Goal: Transaction & Acquisition: Subscribe to service/newsletter

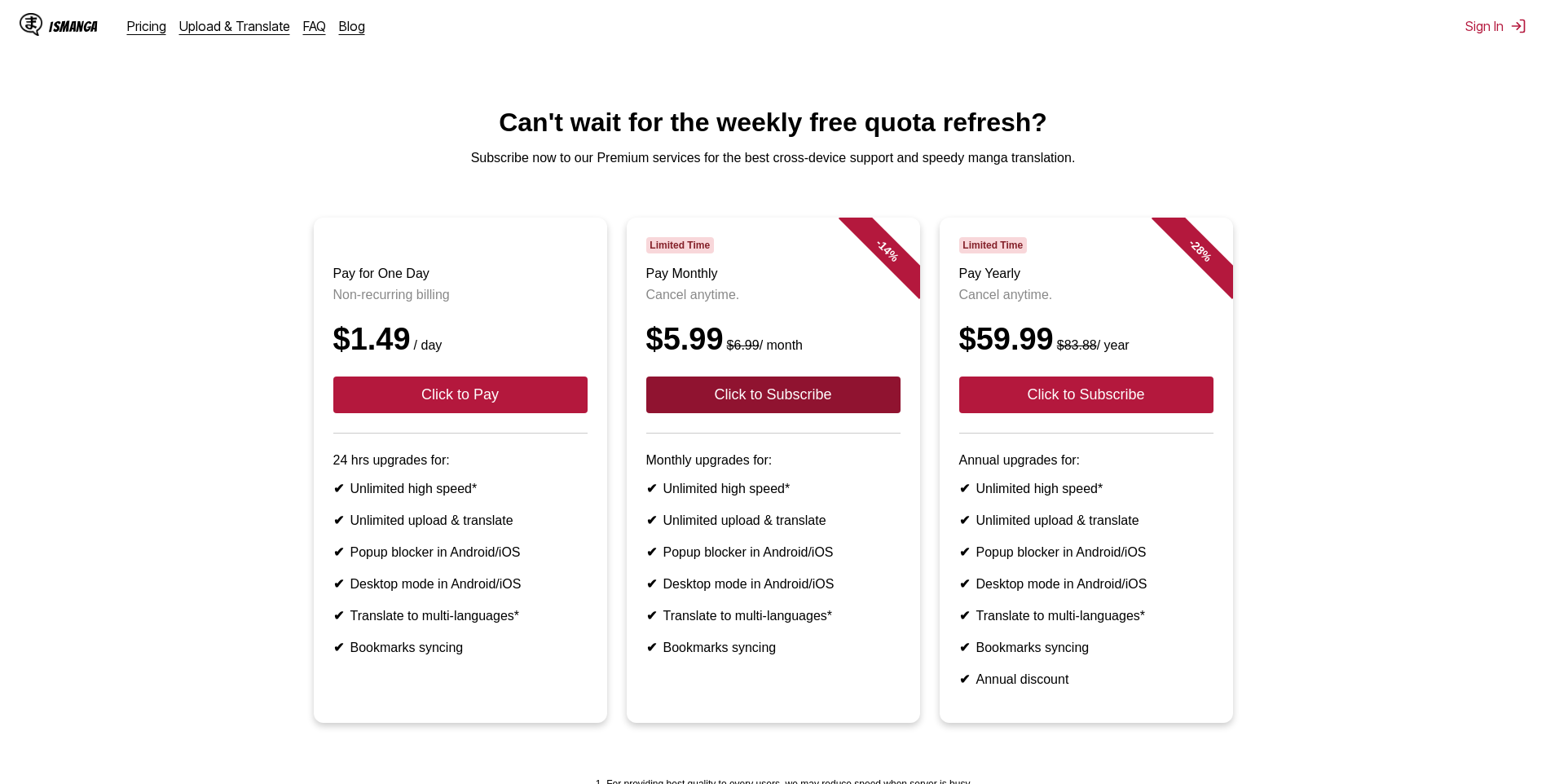
click at [873, 413] on button "Click to Subscribe" at bounding box center [773, 395] width 255 height 37
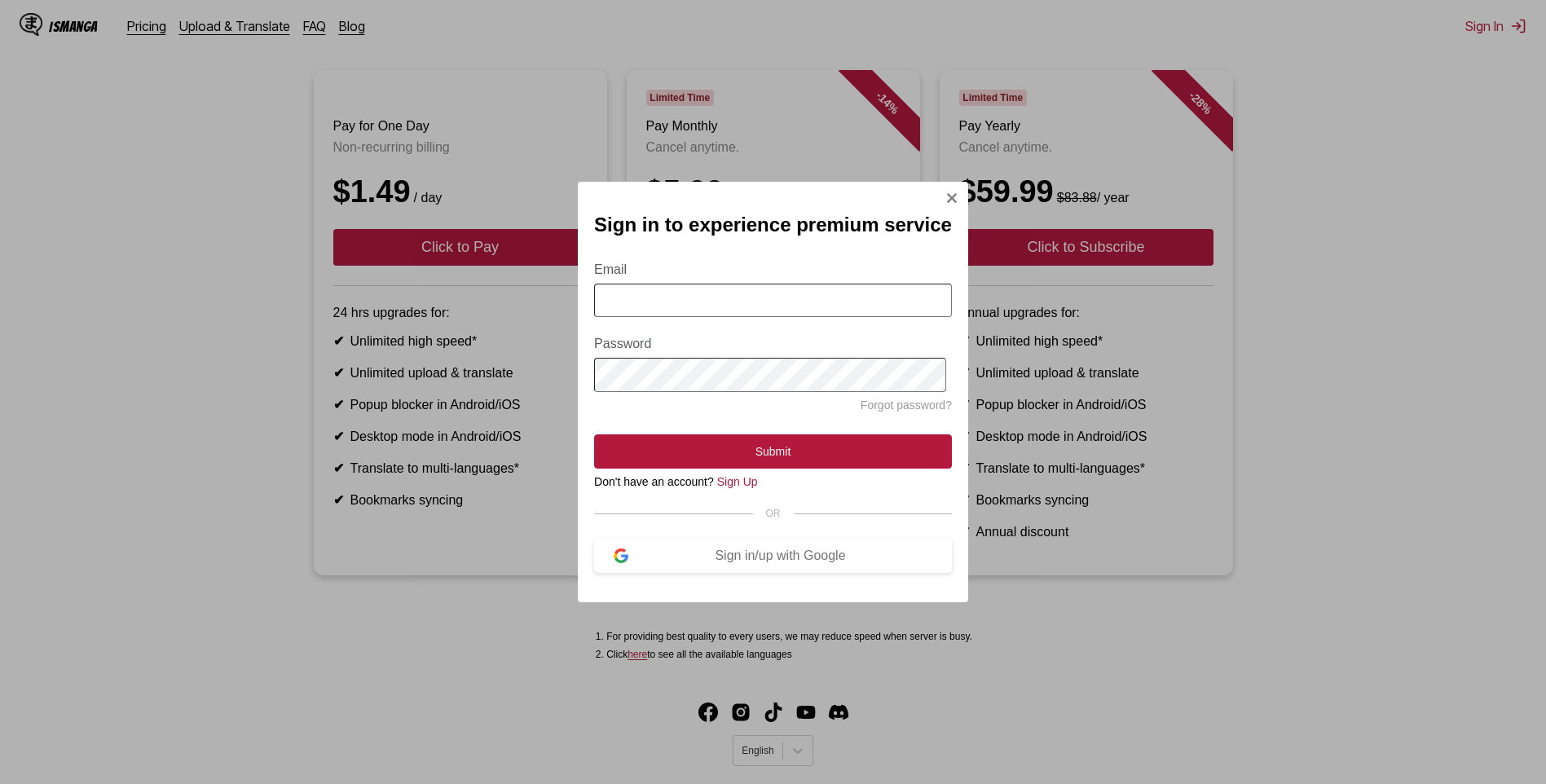
scroll to position [222, 0]
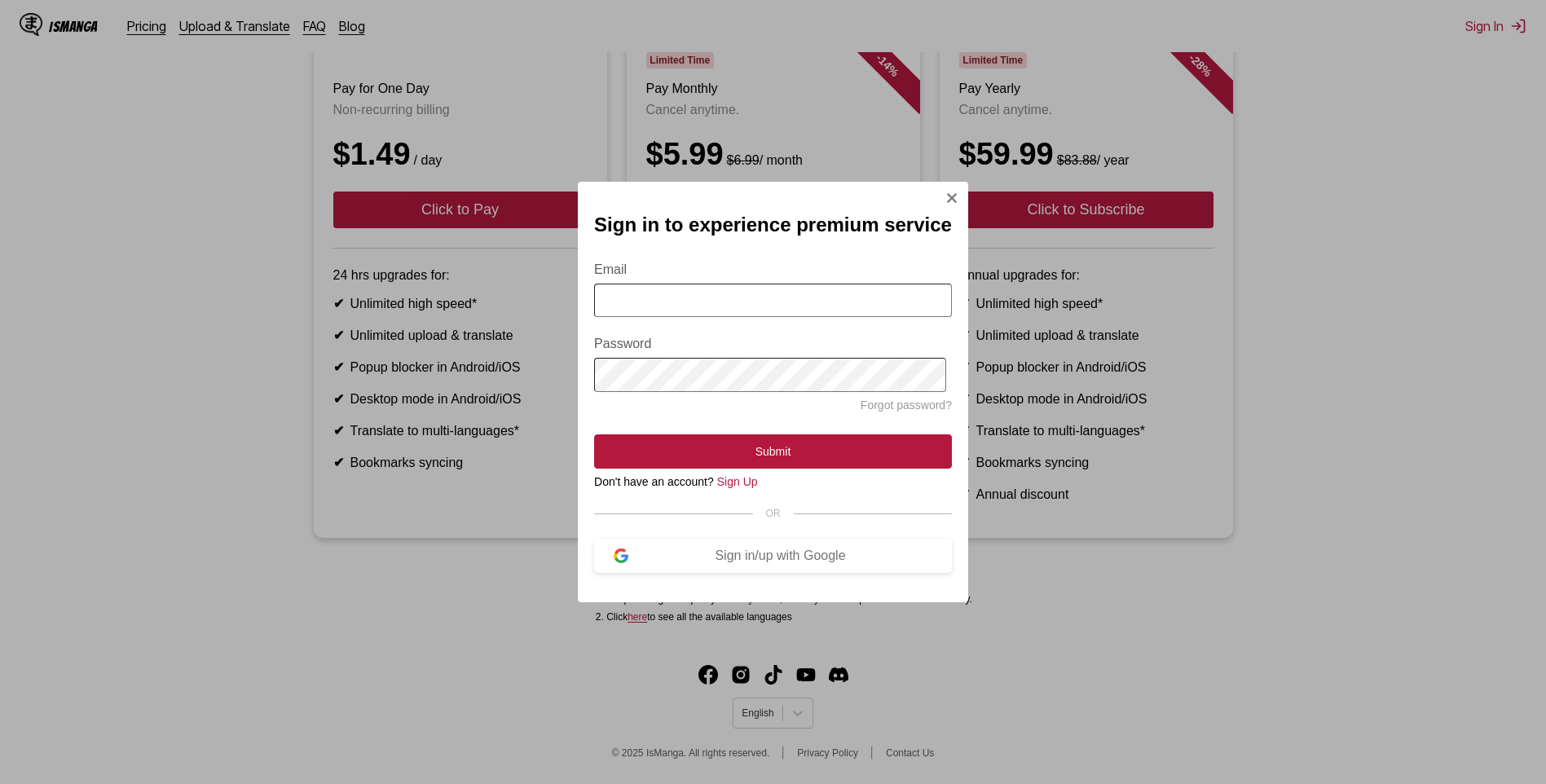
click at [940, 187] on div "Sign in to experience premium service Email Password Forgot password? Submit Do…" at bounding box center [773, 392] width 390 height 421
click at [946, 191] on img "Sign In Modal" at bounding box center [952, 198] width 13 height 13
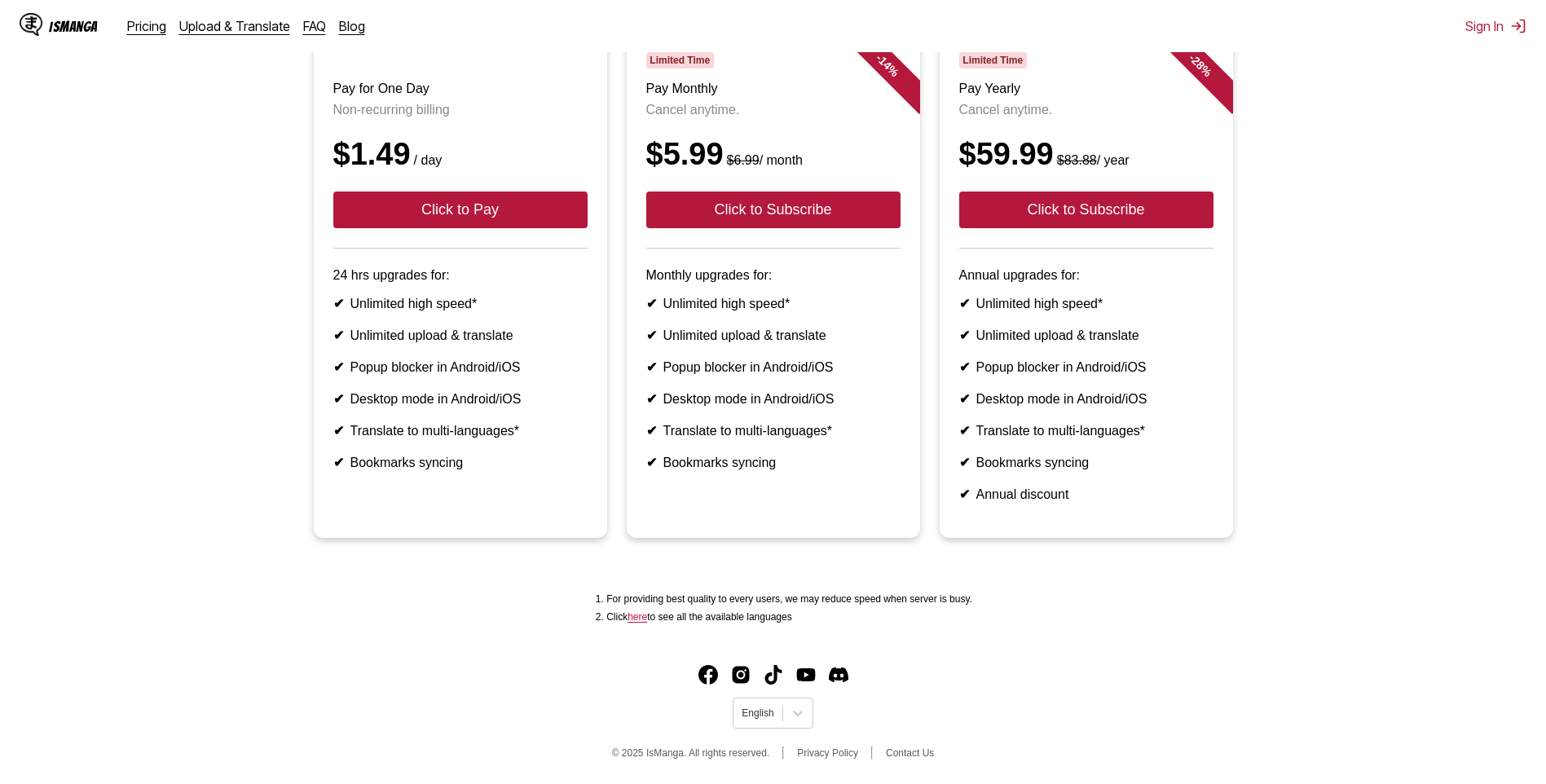
click at [145, 206] on ul "Pay for One Day Non-recurring billing $1.49 / day Click to Pay 24 hrs upgrades …" at bounding box center [773, 295] width 1520 height 525
click at [525, 191] on button "Click to Pay" at bounding box center [461, 209] width 255 height 37
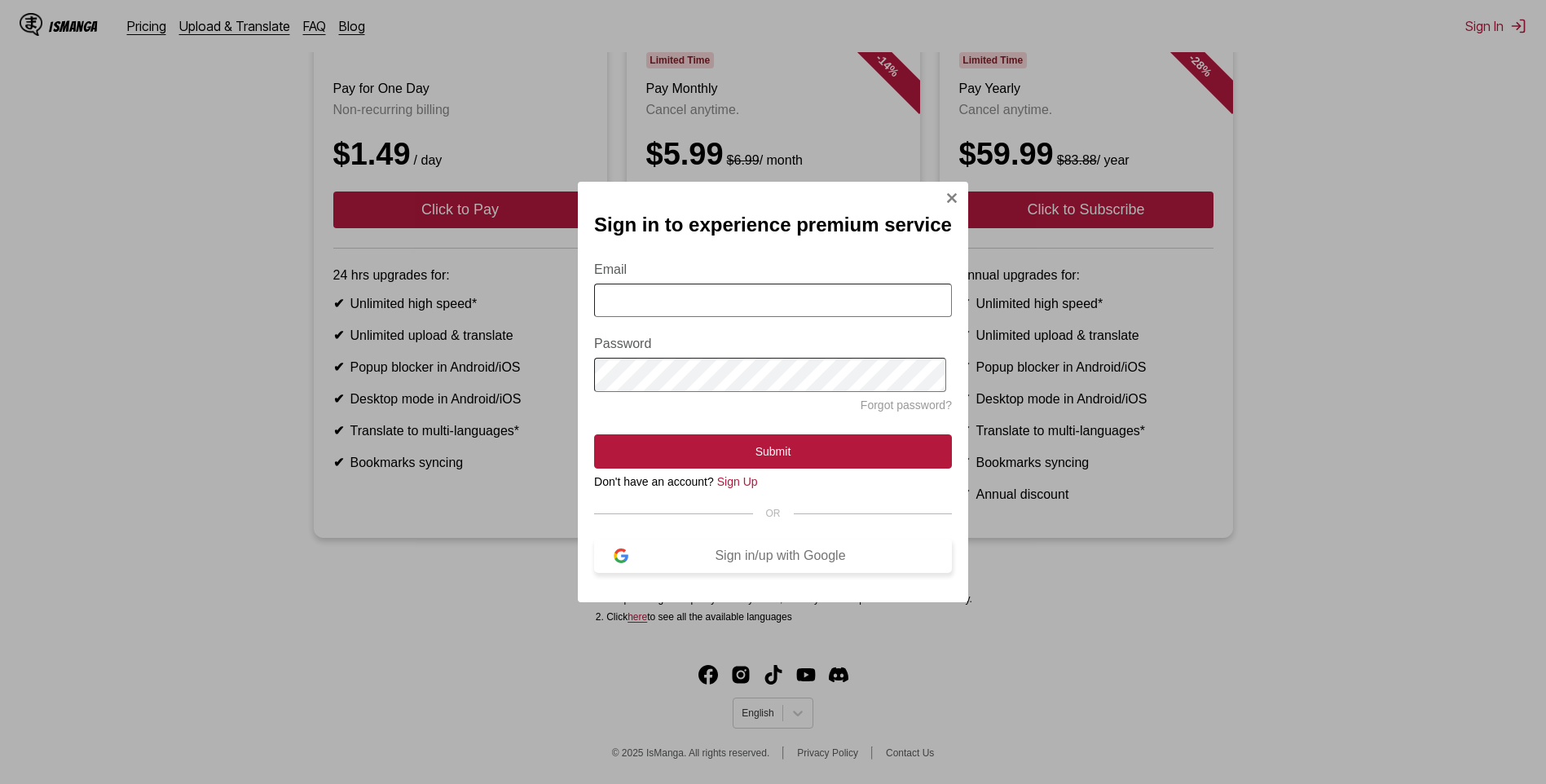
click at [727, 549] on button "Sign in/up with Google" at bounding box center [773, 556] width 358 height 34
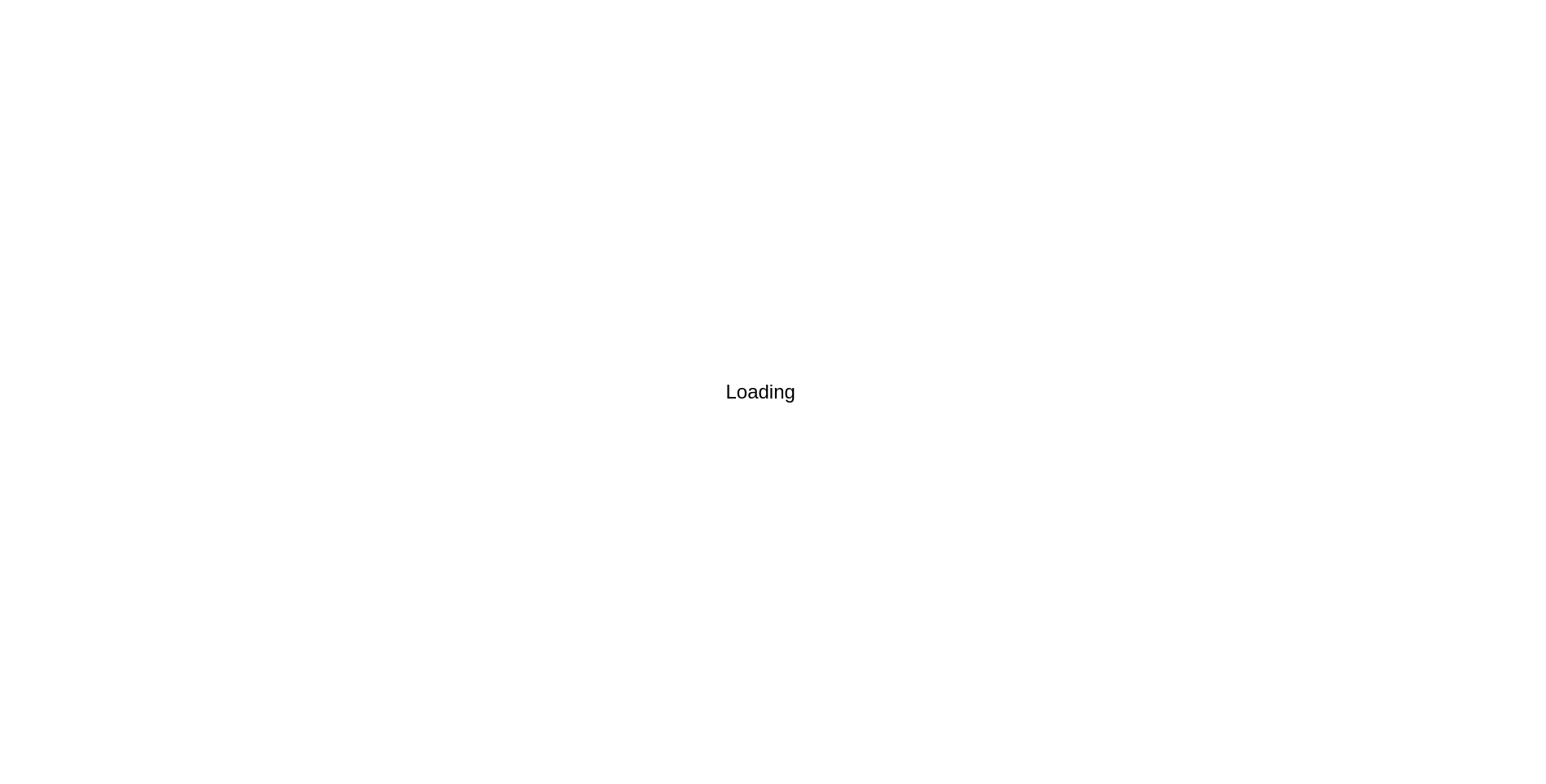
scroll to position [13, 0]
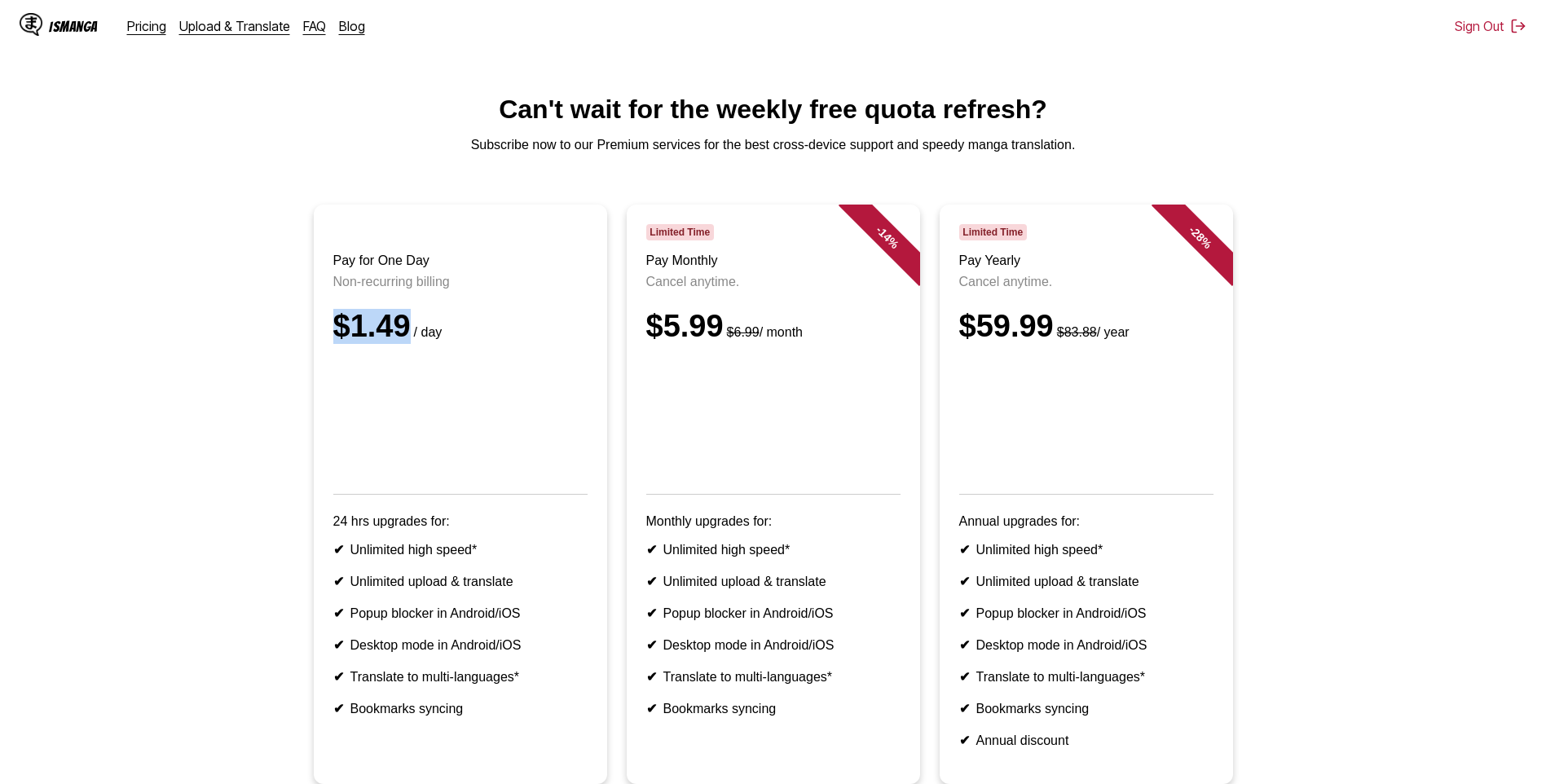
drag, startPoint x: 331, startPoint y: 337, endPoint x: 410, endPoint y: 334, distance: 79.1
click at [410, 334] on article "Pay for One Day Non-recurring billing $1.49 / day 24 hrs upgrades for: ✔ Unlimi…" at bounding box center [460, 494] width 293 height 580
drag, startPoint x: 410, startPoint y: 334, endPoint x: 384, endPoint y: 335, distance: 26.0
drag, startPoint x: 646, startPoint y: 348, endPoint x: 732, endPoint y: 341, distance: 86.3
click at [732, 341] on div "$5.99 $6.99 / month" at bounding box center [773, 326] width 255 height 35
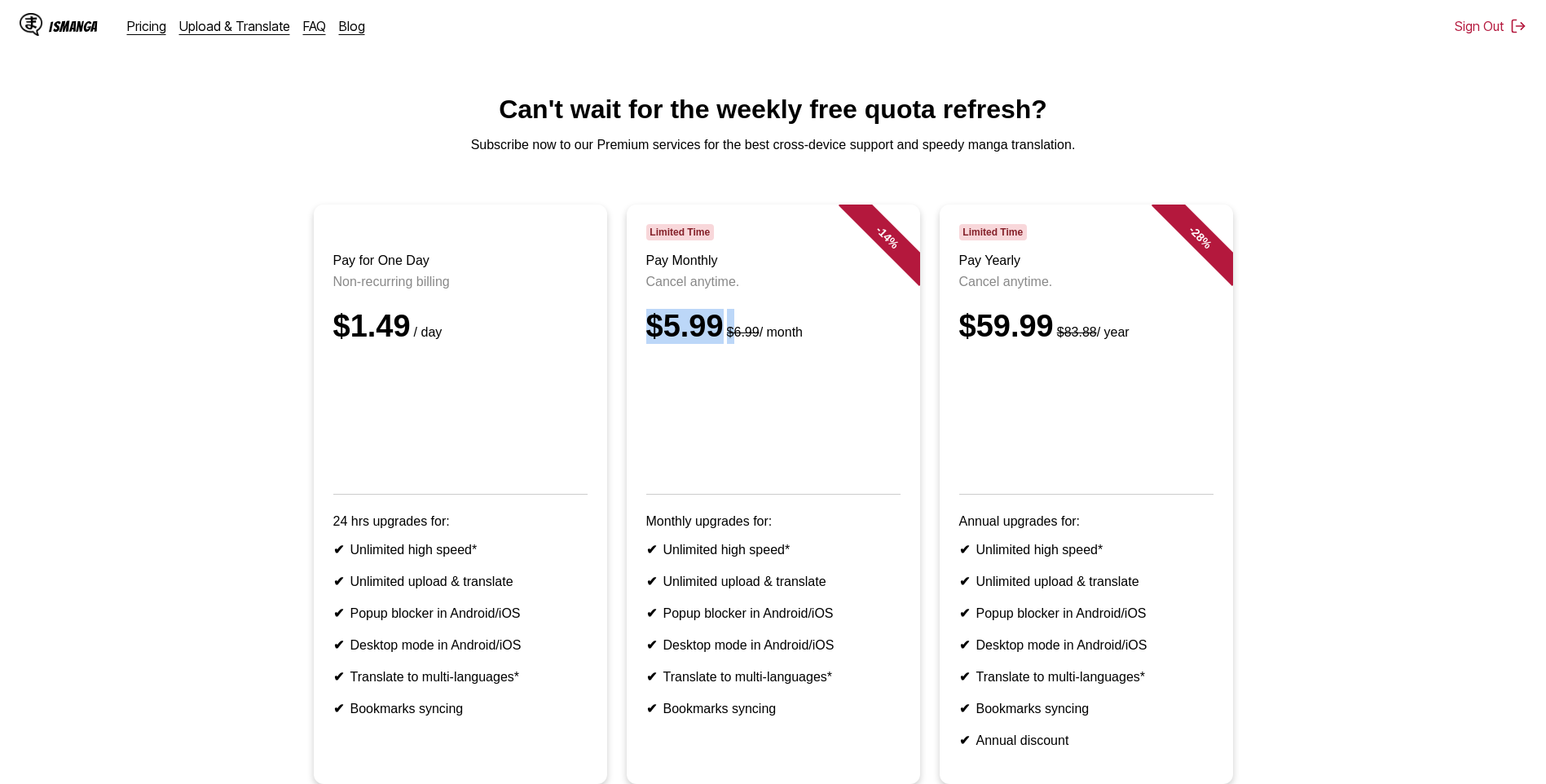
drag, startPoint x: 732, startPoint y: 341, endPoint x: 677, endPoint y: 340, distance: 55.0
click at [714, 334] on div "$5.99 $6.99 / month" at bounding box center [773, 326] width 255 height 35
drag, startPoint x: 647, startPoint y: 342, endPoint x: 723, endPoint y: 339, distance: 76.1
click at [723, 339] on div "$5.99 $6.99 / month" at bounding box center [773, 326] width 255 height 35
drag, startPoint x: 723, startPoint y: 339, endPoint x: 712, endPoint y: 339, distance: 11.0
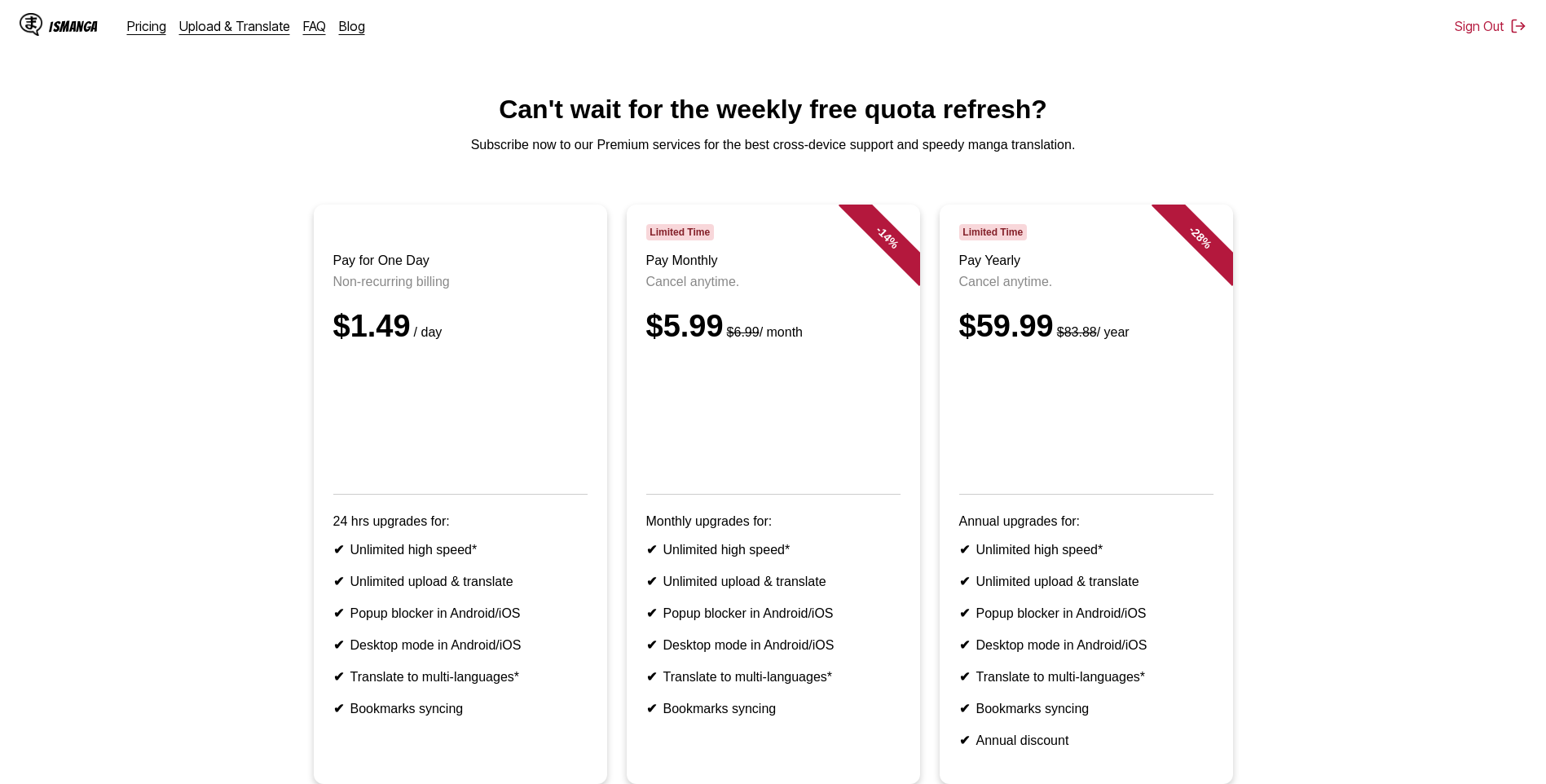
click at [1360, 97] on h1 "Can't wait for the weekly free quota refresh?" at bounding box center [773, 109] width 1520 height 30
